Goal: Task Accomplishment & Management: Manage account settings

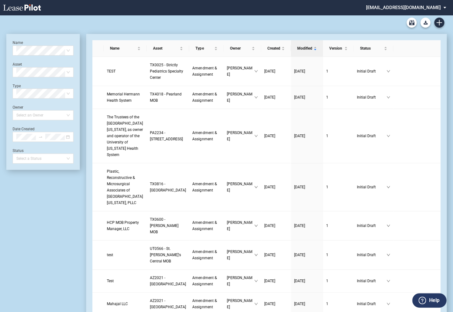
click at [398, 7] on md-select "healthpeak@leasepilot.co Super Admin Area Admin Area Settings Sign Out" at bounding box center [409, 7] width 86 height 14
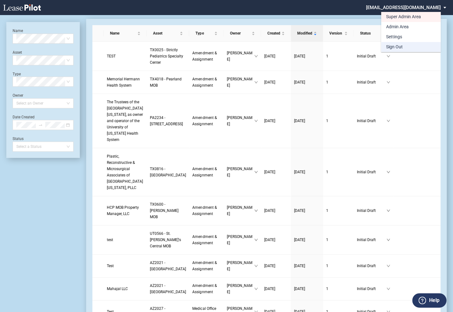
click at [389, 47] on div "Sign Out" at bounding box center [394, 47] width 17 height 6
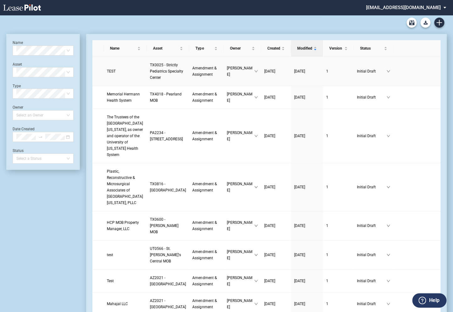
scroll to position [15, 0]
